Goal: Book appointment/travel/reservation

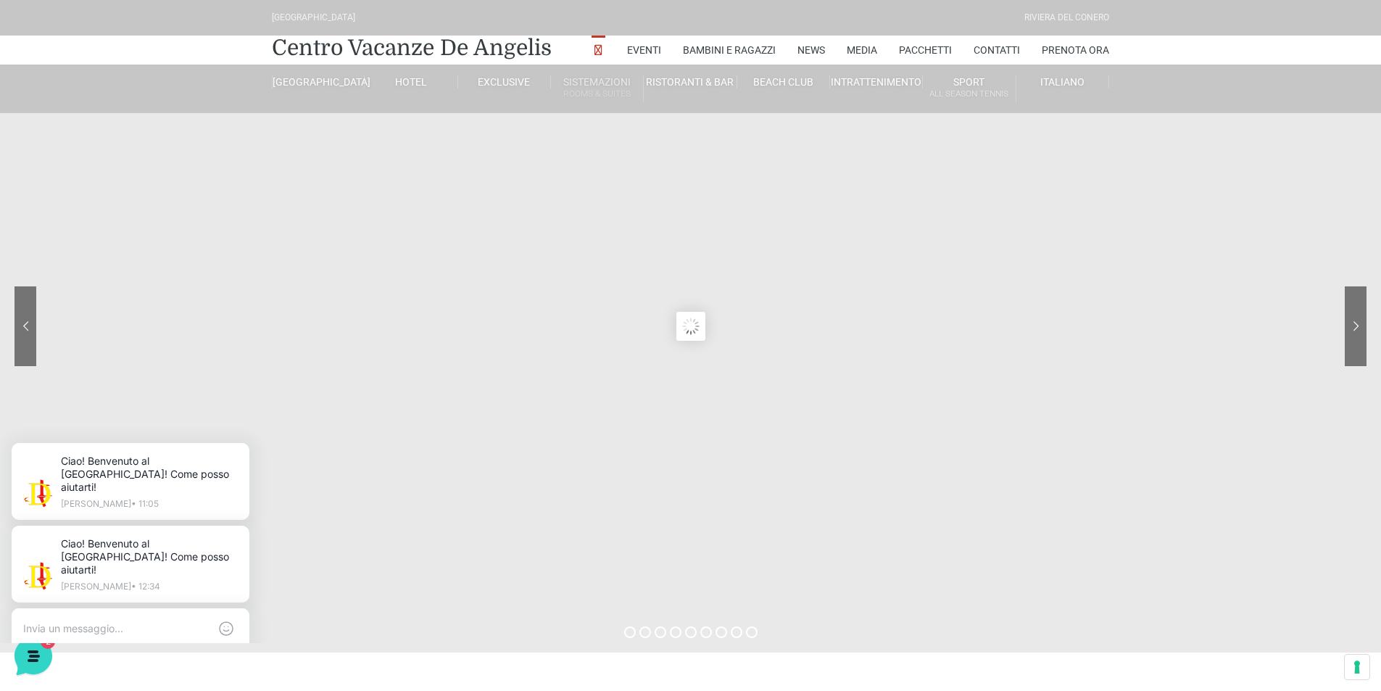
click at [596, 82] on link "Sistemazioni Rooms & Suites" at bounding box center [597, 88] width 93 height 27
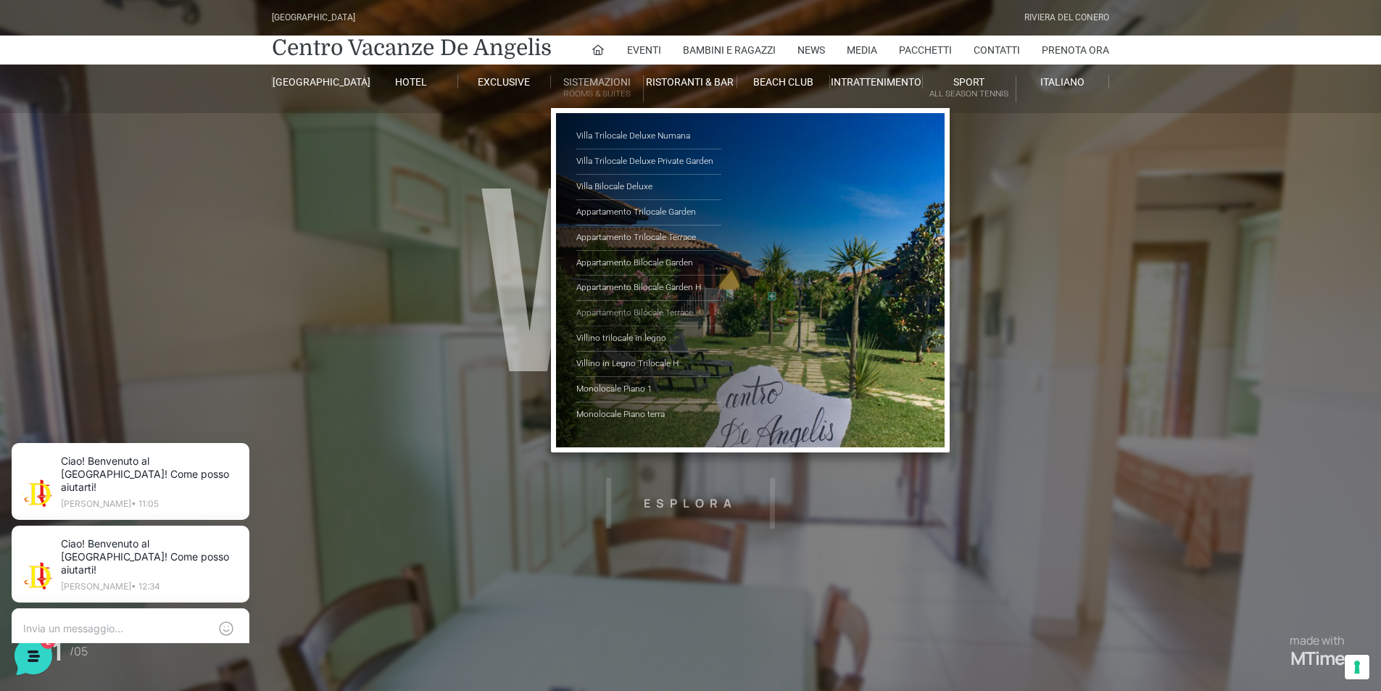
click at [671, 311] on link "Appartamento Bilocale Terrace" at bounding box center [648, 313] width 145 height 25
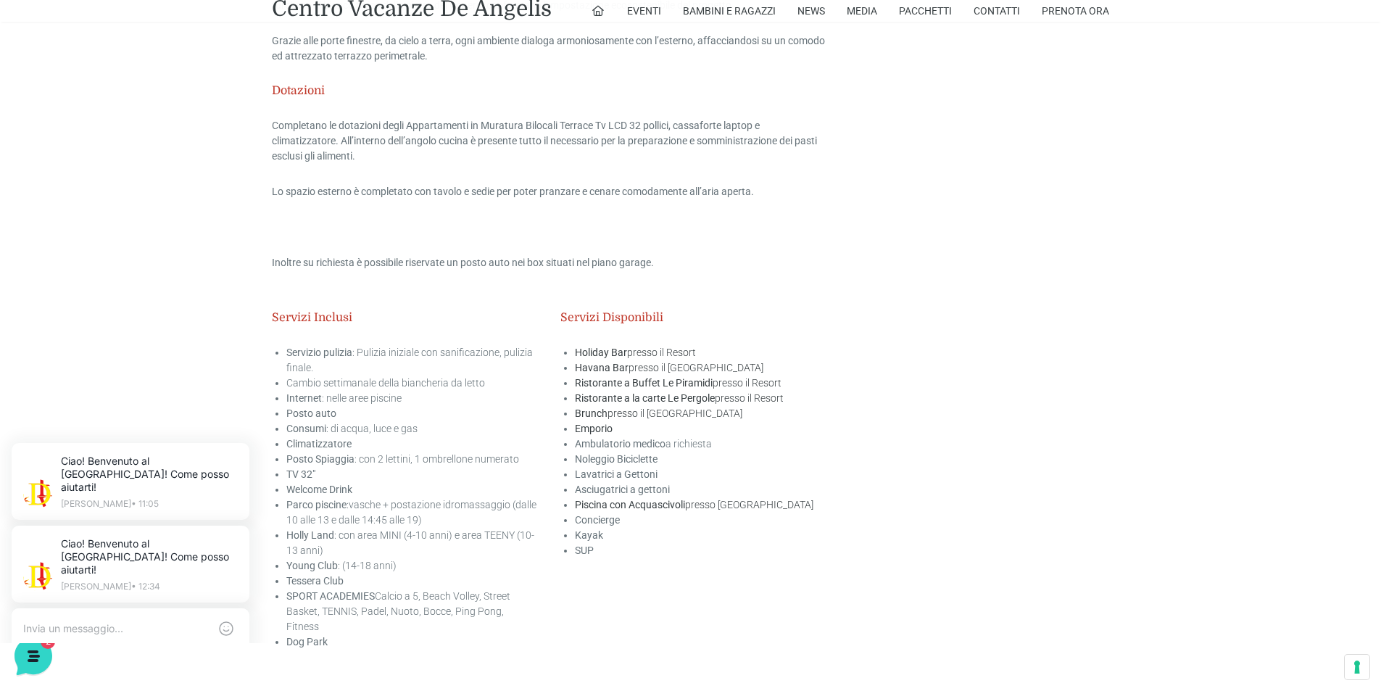
scroll to position [2029, 0]
